Goal: Information Seeking & Learning: Check status

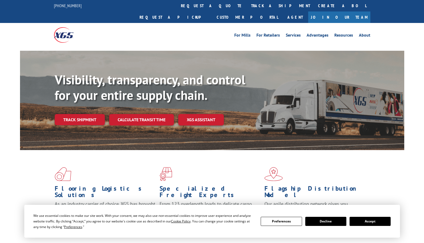
drag, startPoint x: 193, startPoint y: 4, endPoint x: 201, endPoint y: 23, distance: 20.9
click at [247, 4] on link "track a shipment" at bounding box center [280, 5] width 67 height 11
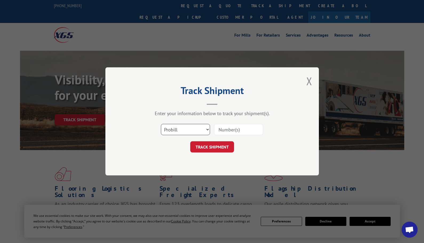
click at [185, 132] on select "Select category... Probill BOL PO" at bounding box center [185, 129] width 49 height 11
select select "bol"
click at [161, 124] on select "Select category... Probill BOL PO" at bounding box center [185, 129] width 49 height 11
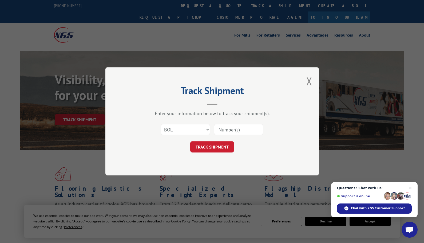
click at [225, 130] on input at bounding box center [238, 129] width 49 height 11
paste input "5286159"
type input "5286159"
click at [217, 149] on button "TRACK SHIPMENT" at bounding box center [212, 146] width 44 height 11
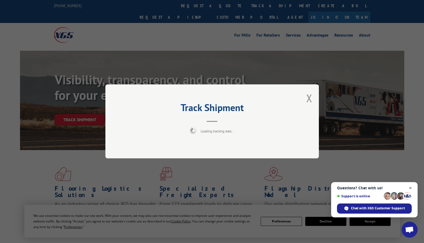
click at [409, 186] on span "Close chat" at bounding box center [410, 188] width 7 height 7
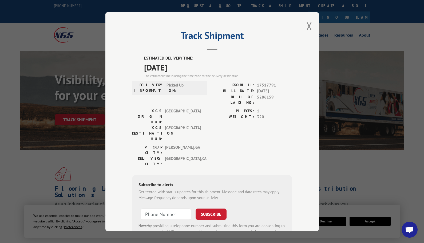
drag, startPoint x: 307, startPoint y: 27, endPoint x: 311, endPoint y: 35, distance: 9.1
click at [306, 27] on button "Close modal" at bounding box center [309, 26] width 6 height 14
